Goal: Book appointment/travel/reservation

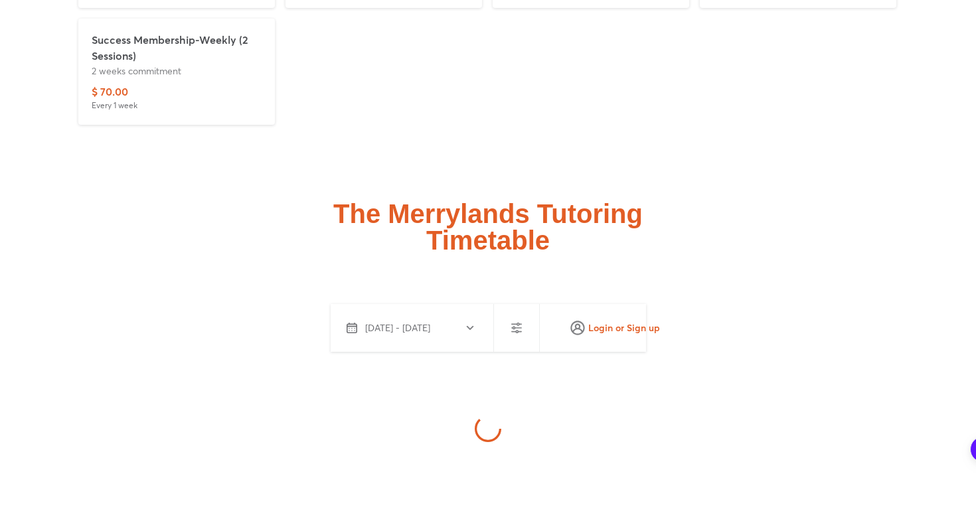
scroll to position [3630, 0]
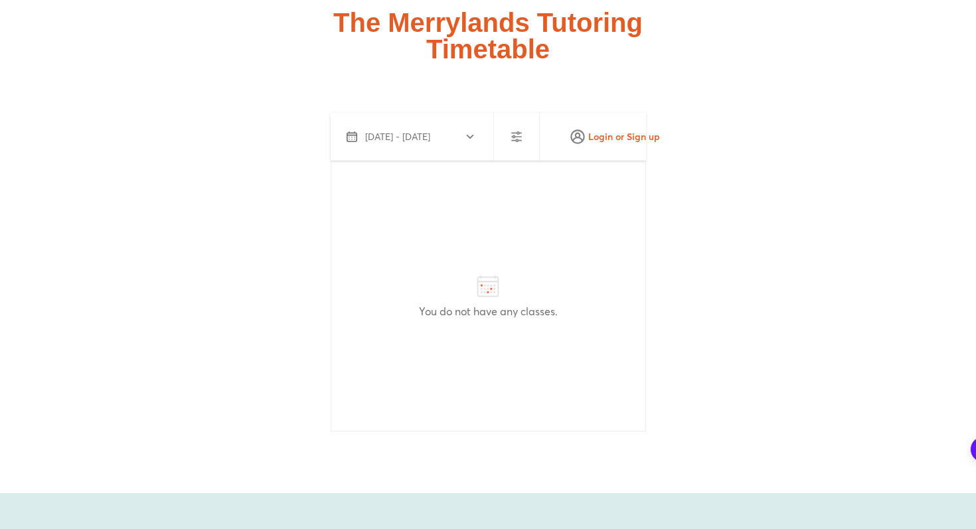
click at [470, 135] on use "button" at bounding box center [469, 137] width 7 height 4
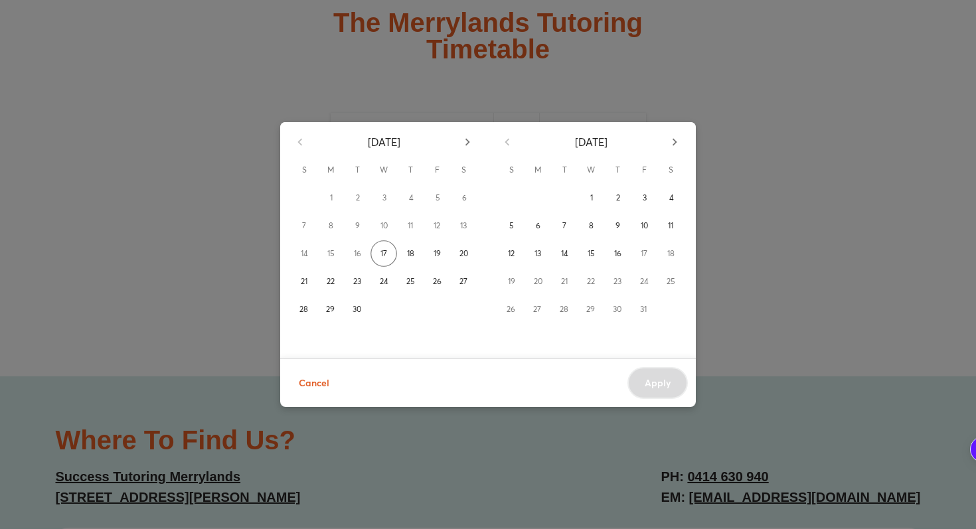
click at [307, 139] on div "[DATE]" at bounding box center [383, 139] width 207 height 35
click at [306, 132] on div "[DATE]" at bounding box center [383, 139] width 207 height 35
click at [305, 132] on div "[DATE]" at bounding box center [383, 139] width 207 height 35
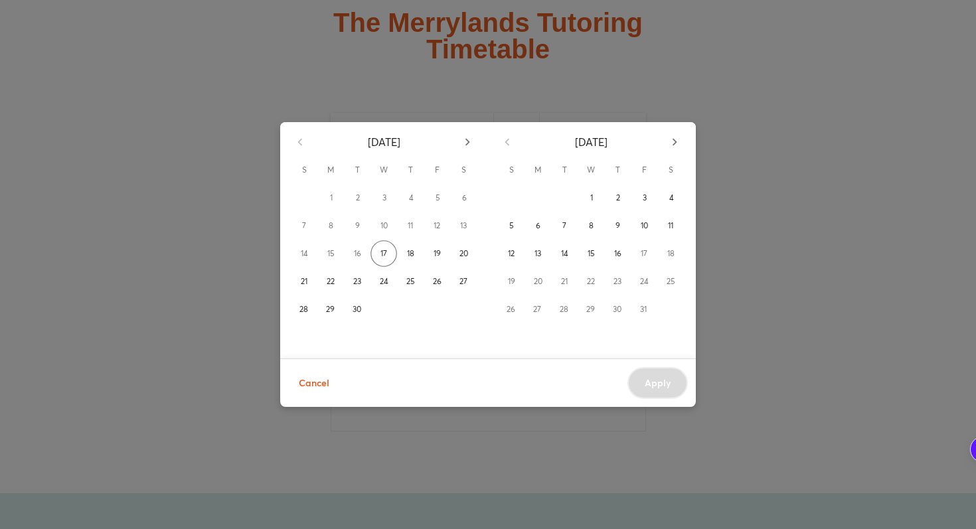
click at [297, 149] on div "[DATE]" at bounding box center [383, 139] width 207 height 35
click at [312, 387] on span "Cancel" at bounding box center [314, 383] width 31 height 17
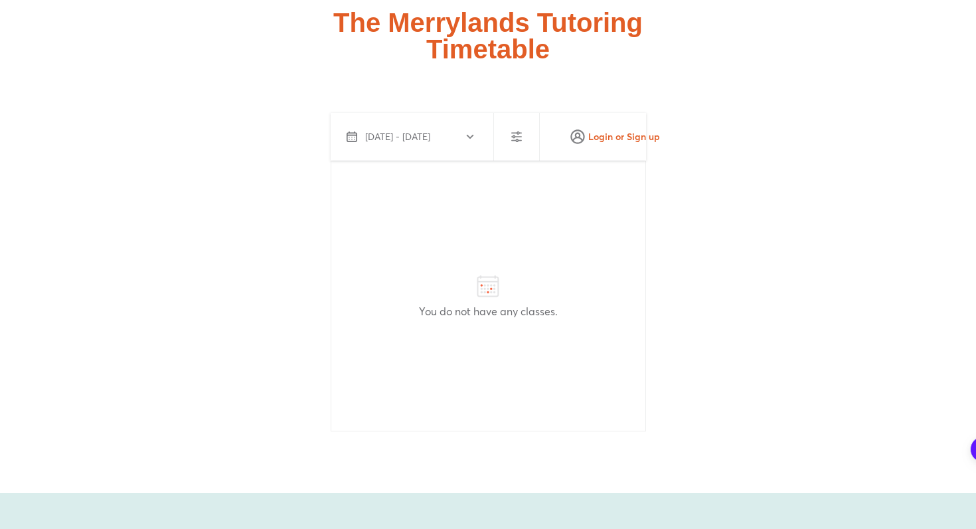
click at [518, 118] on div "[DATE] - [DATE]" at bounding box center [450, 137] width 228 height 48
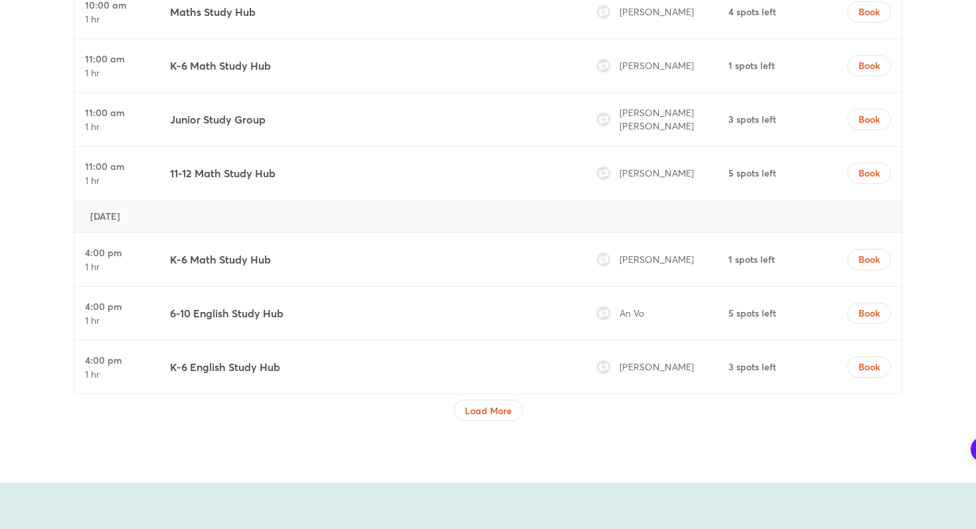
scroll to position [4606, 0]
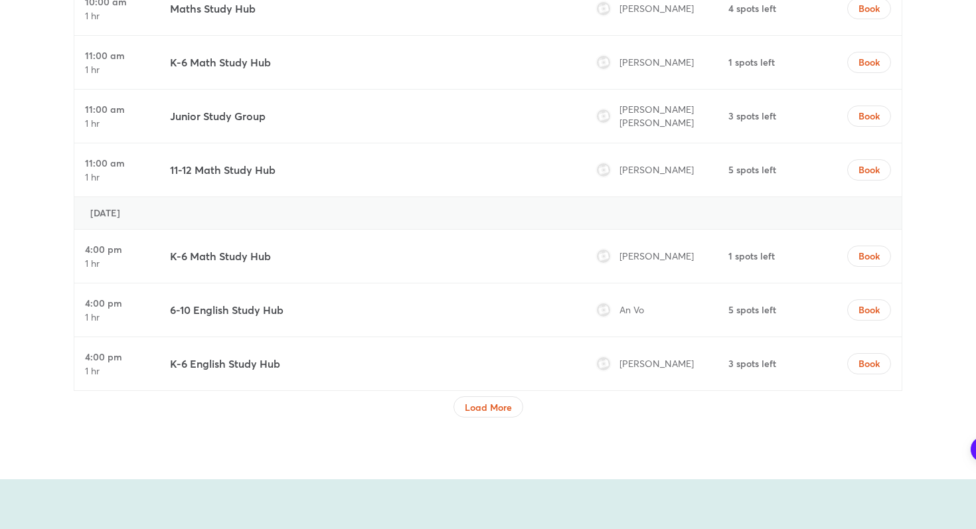
click at [503, 418] on div at bounding box center [488, 421] width 829 height 7
click at [502, 396] on button "Load More" at bounding box center [488, 406] width 70 height 21
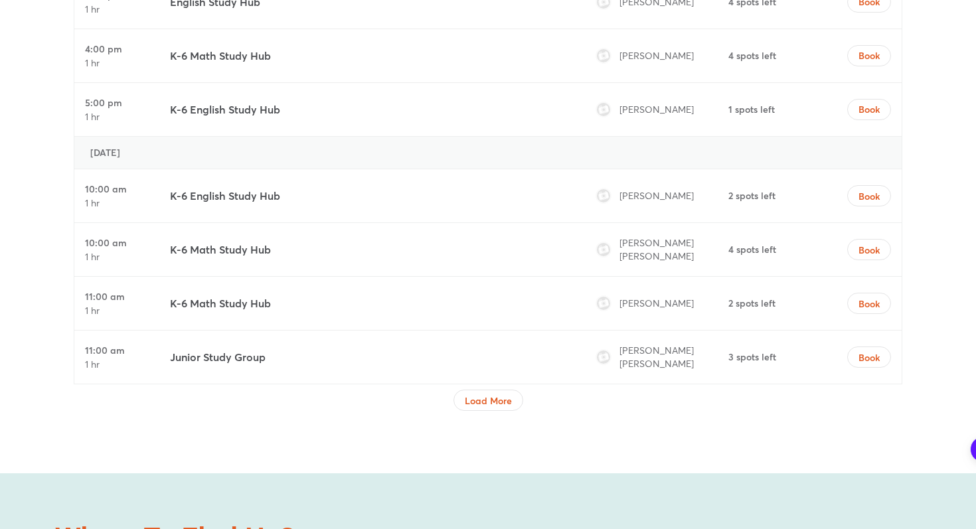
scroll to position [5817, 0]
click at [477, 395] on span "Load More" at bounding box center [488, 401] width 47 height 13
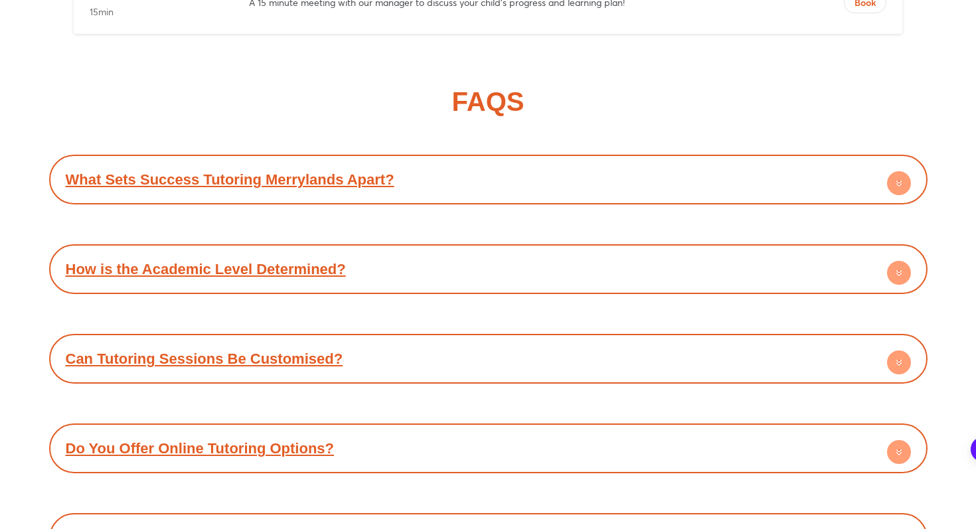
scroll to position [9621, 0]
